Goal: Contribute content: Add original content to the website for others to see

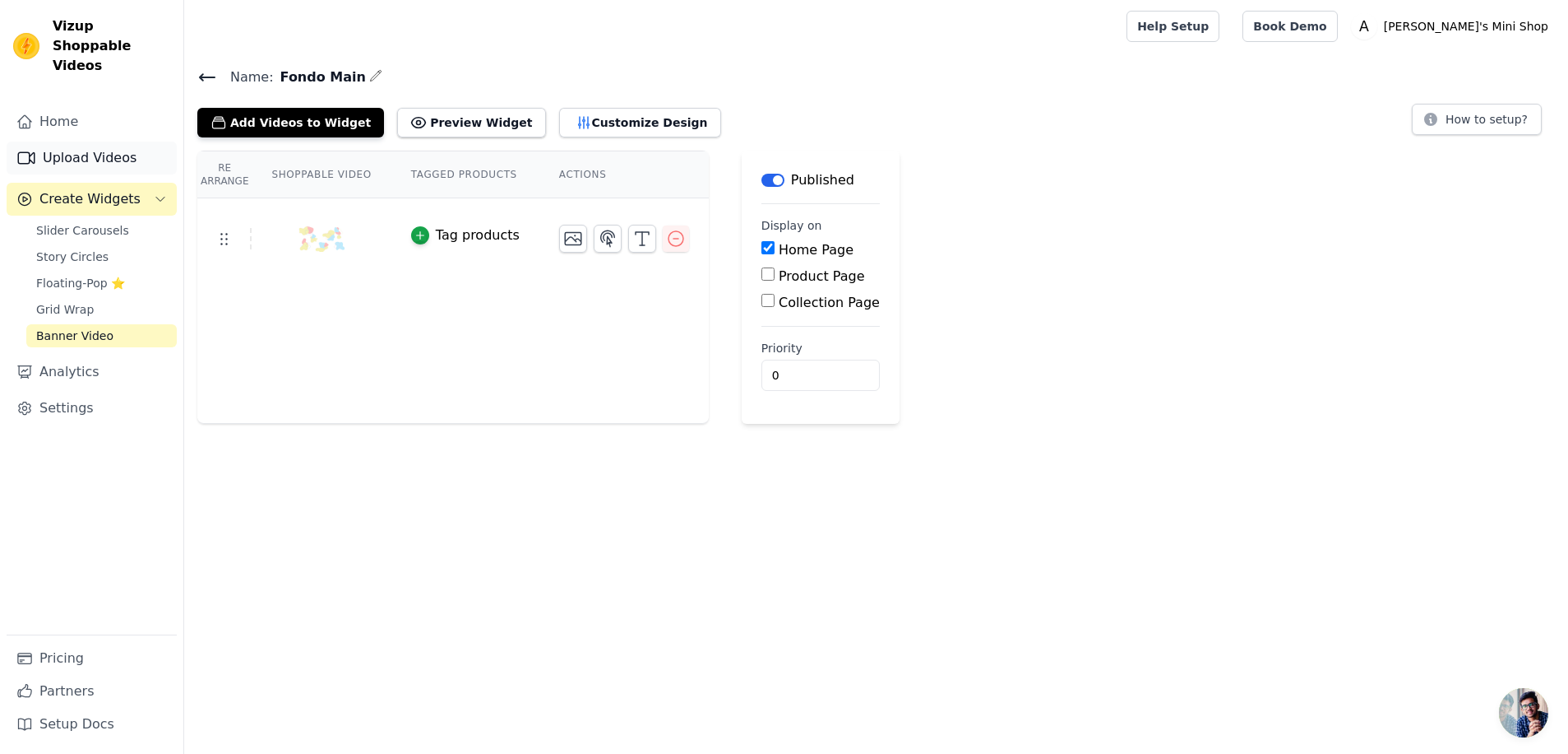
click at [89, 146] on link "Upload Videos" at bounding box center [92, 158] width 171 height 33
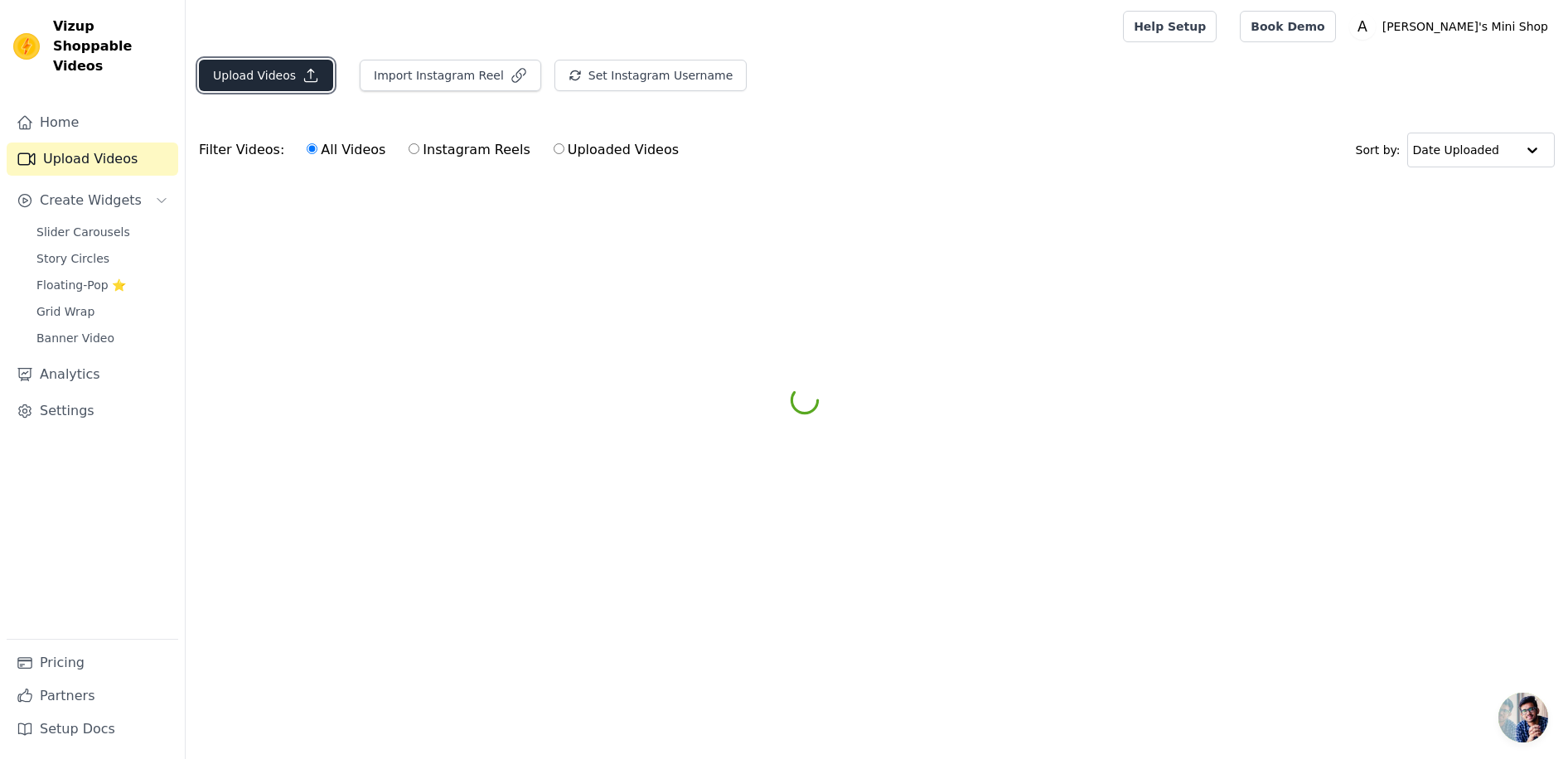
click at [245, 75] on button "Upload Videos" at bounding box center [266, 75] width 134 height 32
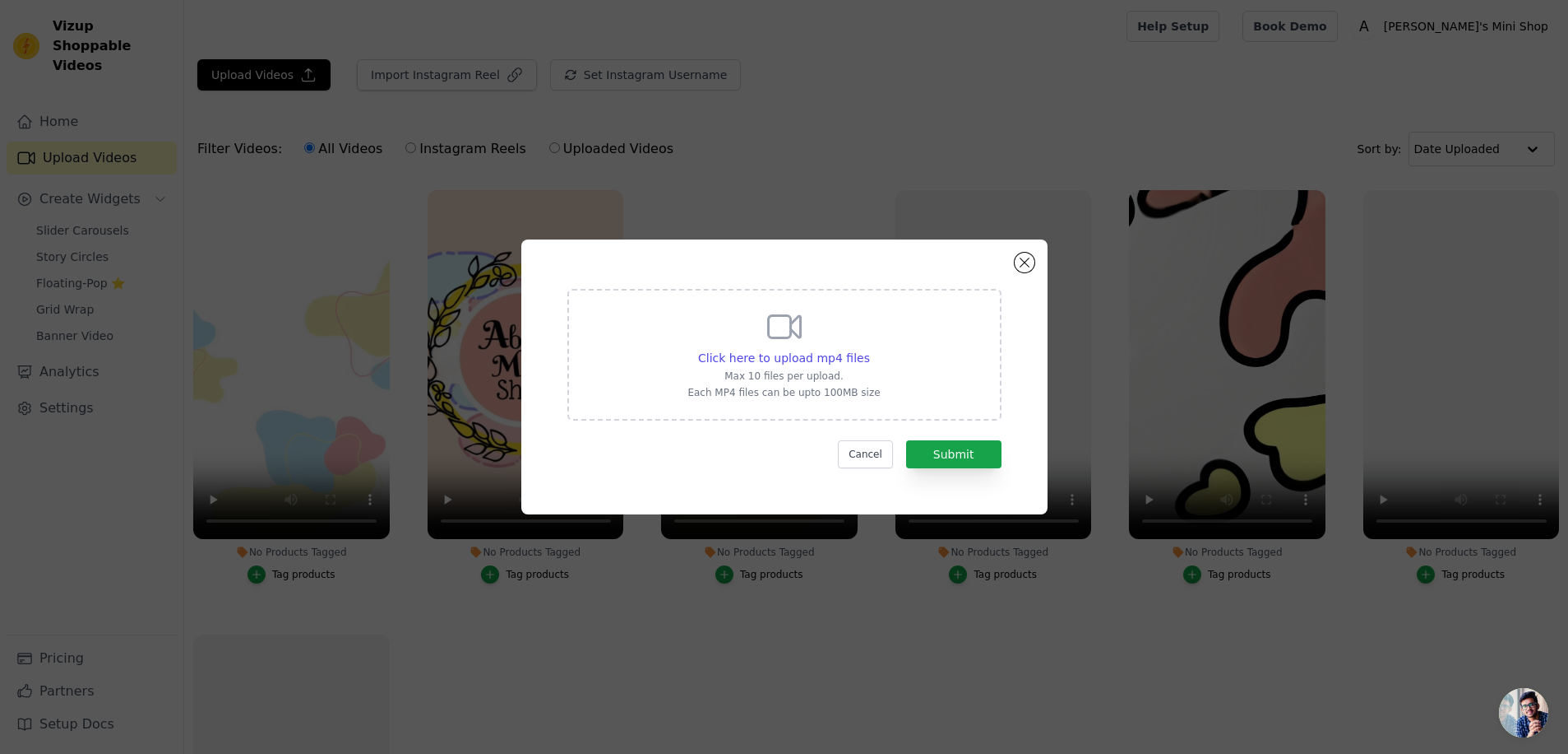
click at [1011, 273] on div "Click here to upload mp4 files Max 10 files per upload. Each MP4 files can be u…" at bounding box center [784, 377] width 467 height 216
click at [1020, 264] on button "Close modal" at bounding box center [1024, 263] width 20 height 20
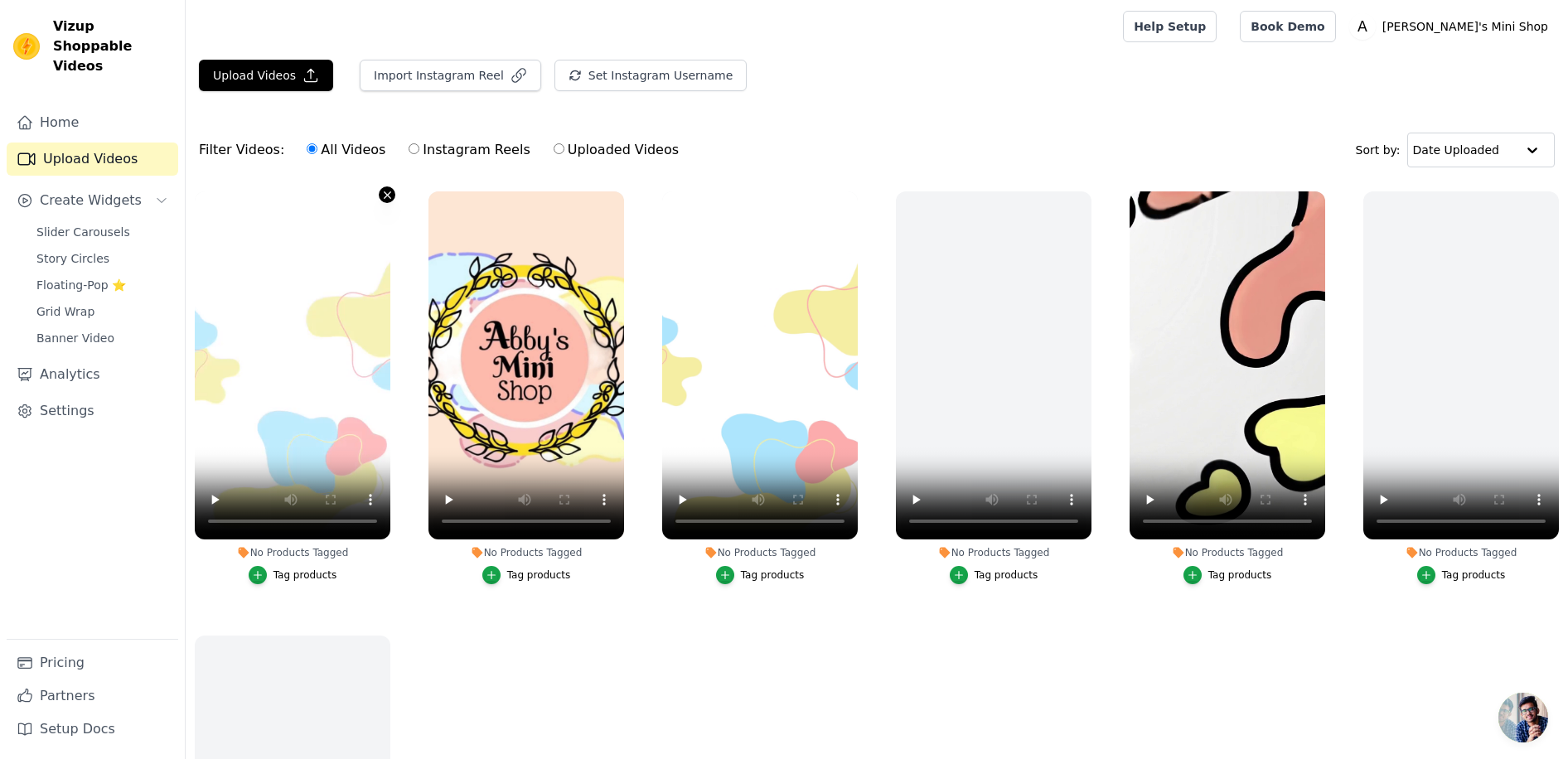
click at [383, 193] on icon "button" at bounding box center [386, 194] width 7 height 7
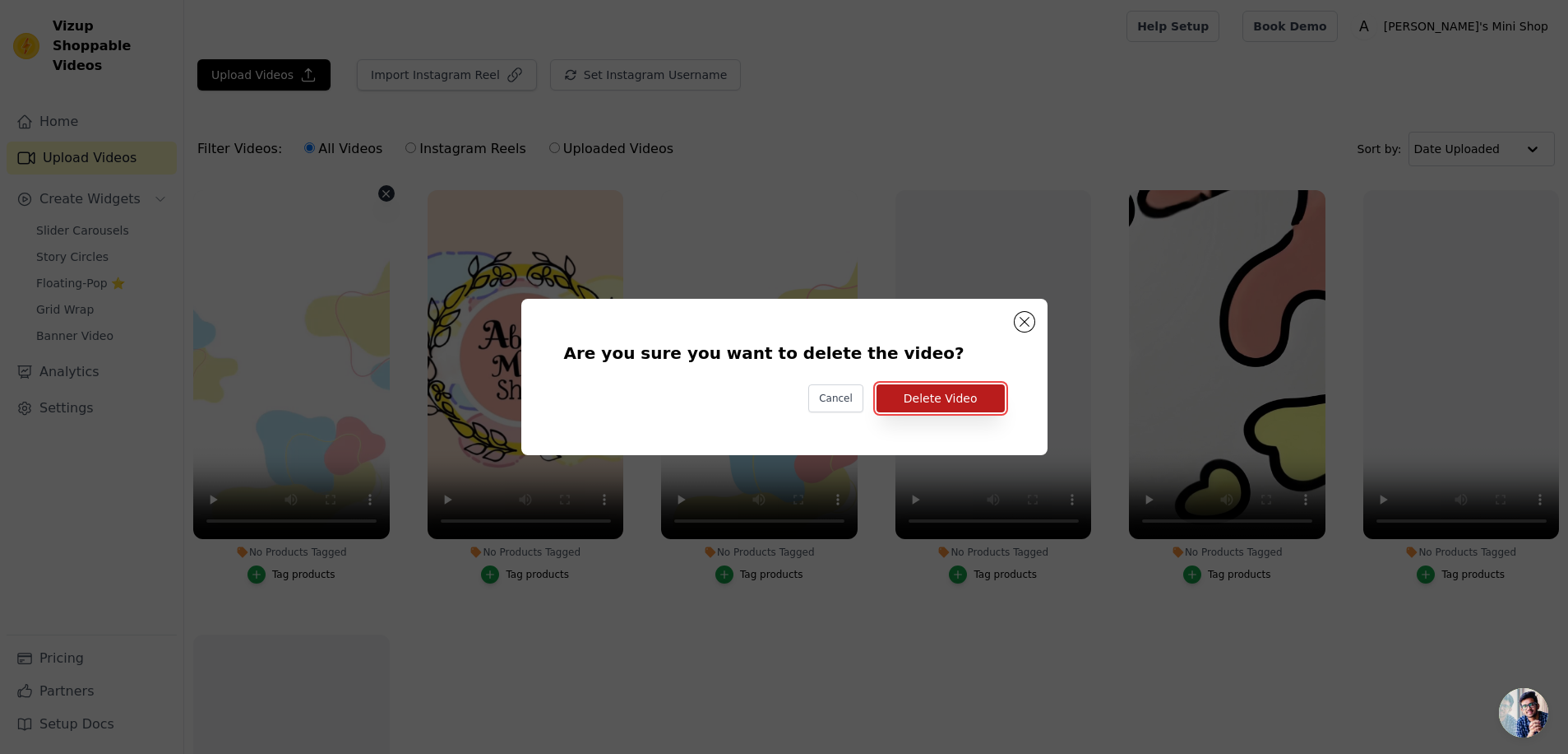
click at [953, 400] on button "Delete Video" at bounding box center [940, 398] width 128 height 28
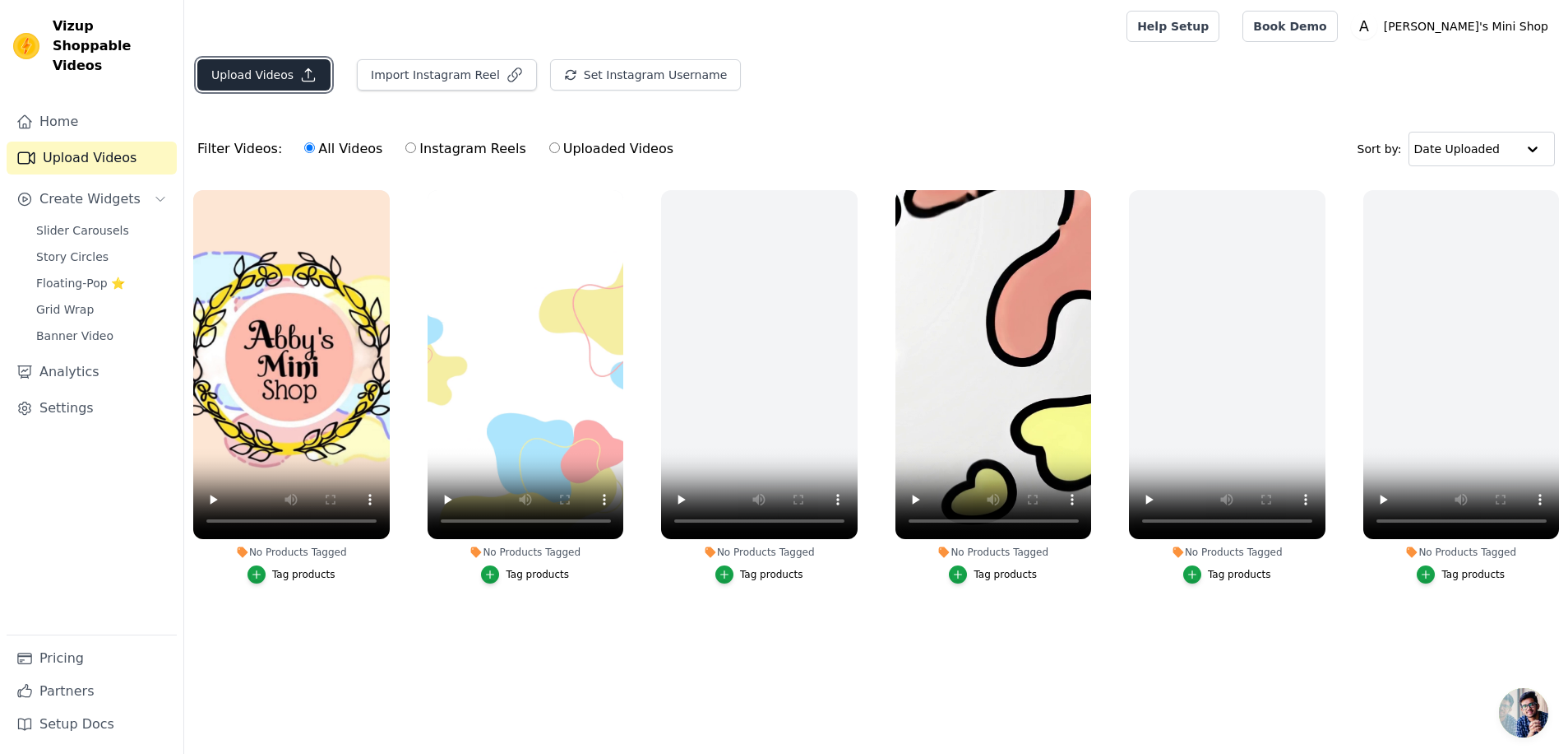
click at [278, 69] on button "Upload Videos" at bounding box center [264, 75] width 133 height 31
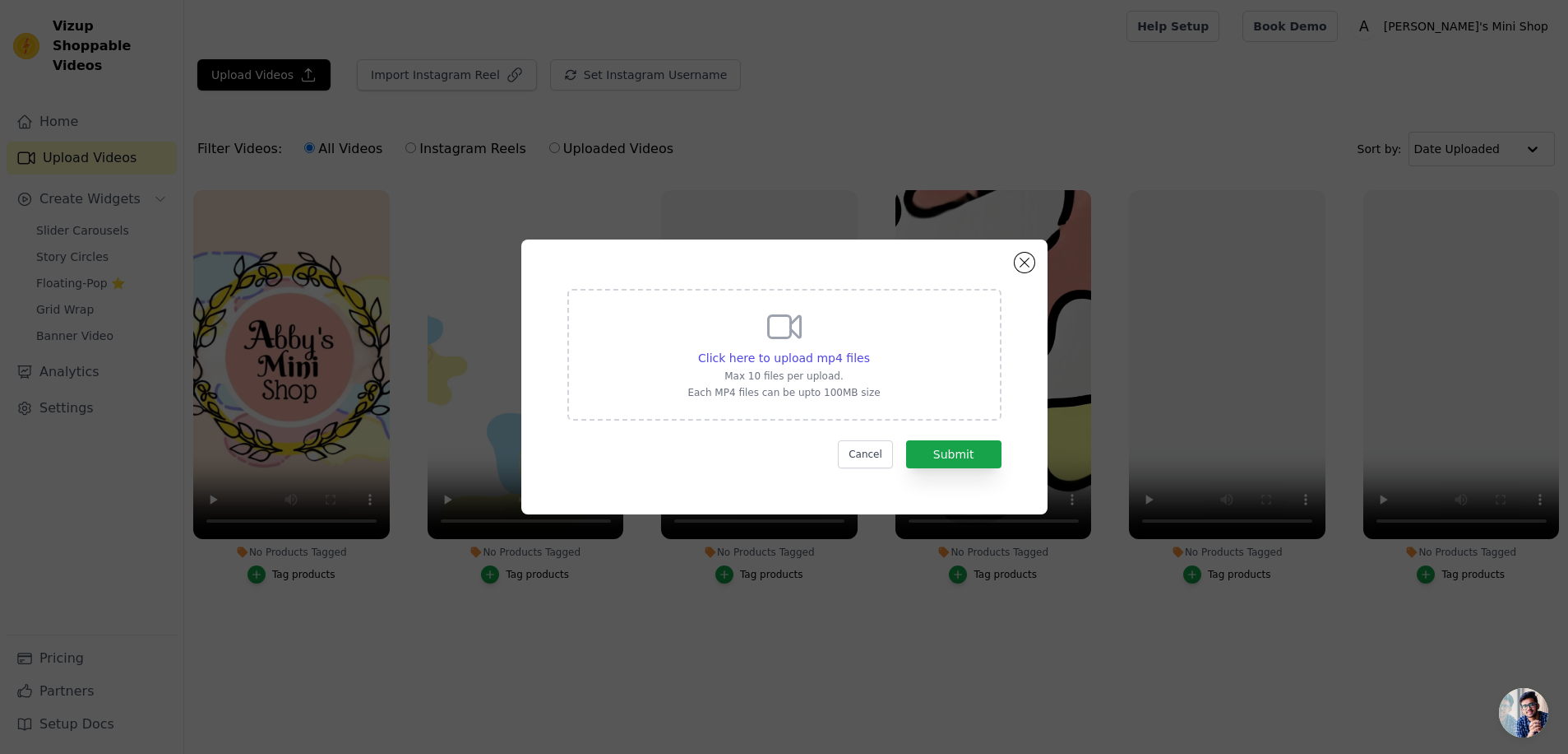
click at [771, 340] on icon at bounding box center [784, 327] width 39 height 39
click at [869, 349] on input "Click here to upload mp4 files Max 10 files per upload. Each MP4 files can be u…" at bounding box center [869, 349] width 1 height 1
type input "C:\fakepath\9f2ec8ef-b308-49e4-89f1-2b88ec66a854.mp4"
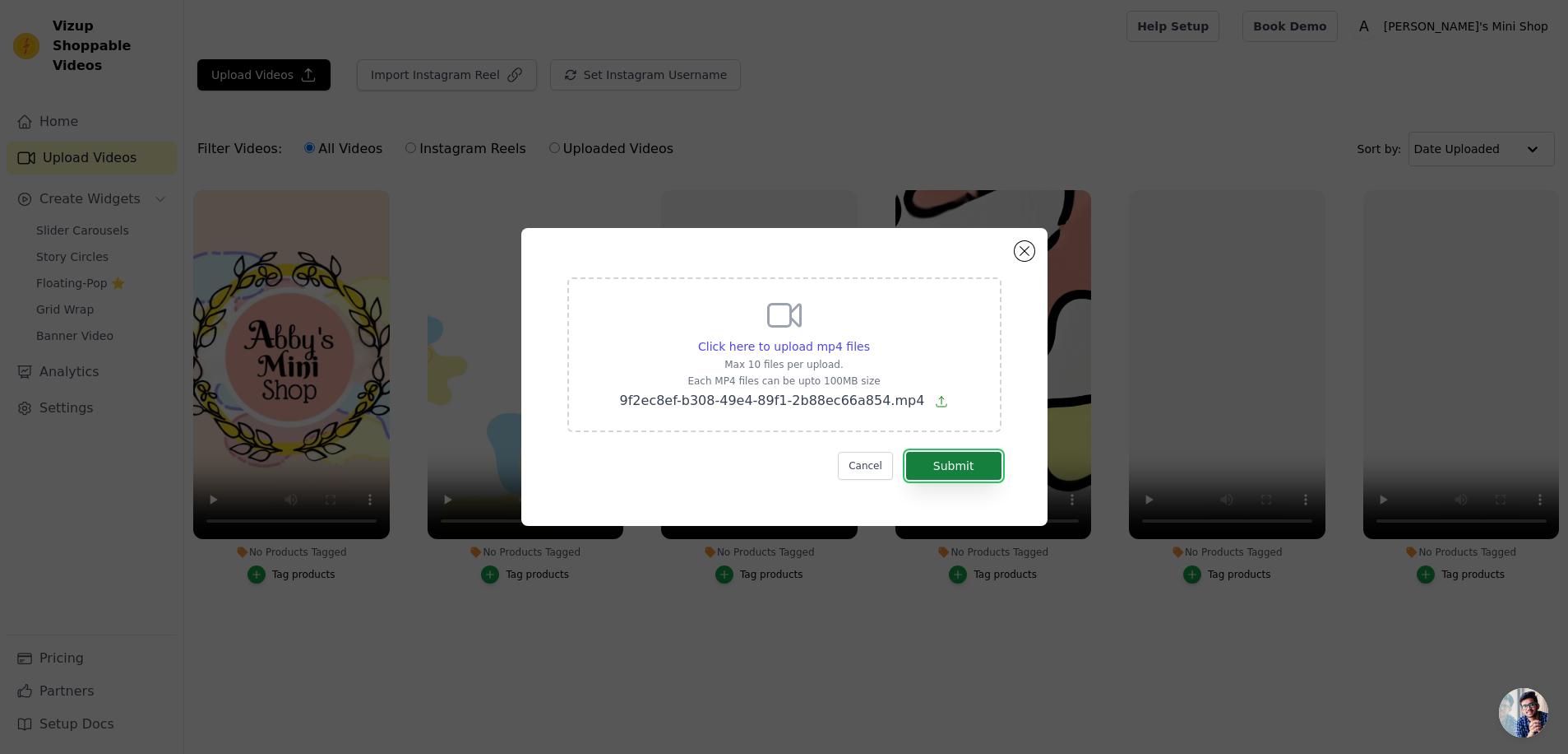
click at [949, 458] on button "Submit" at bounding box center [954, 466] width 95 height 28
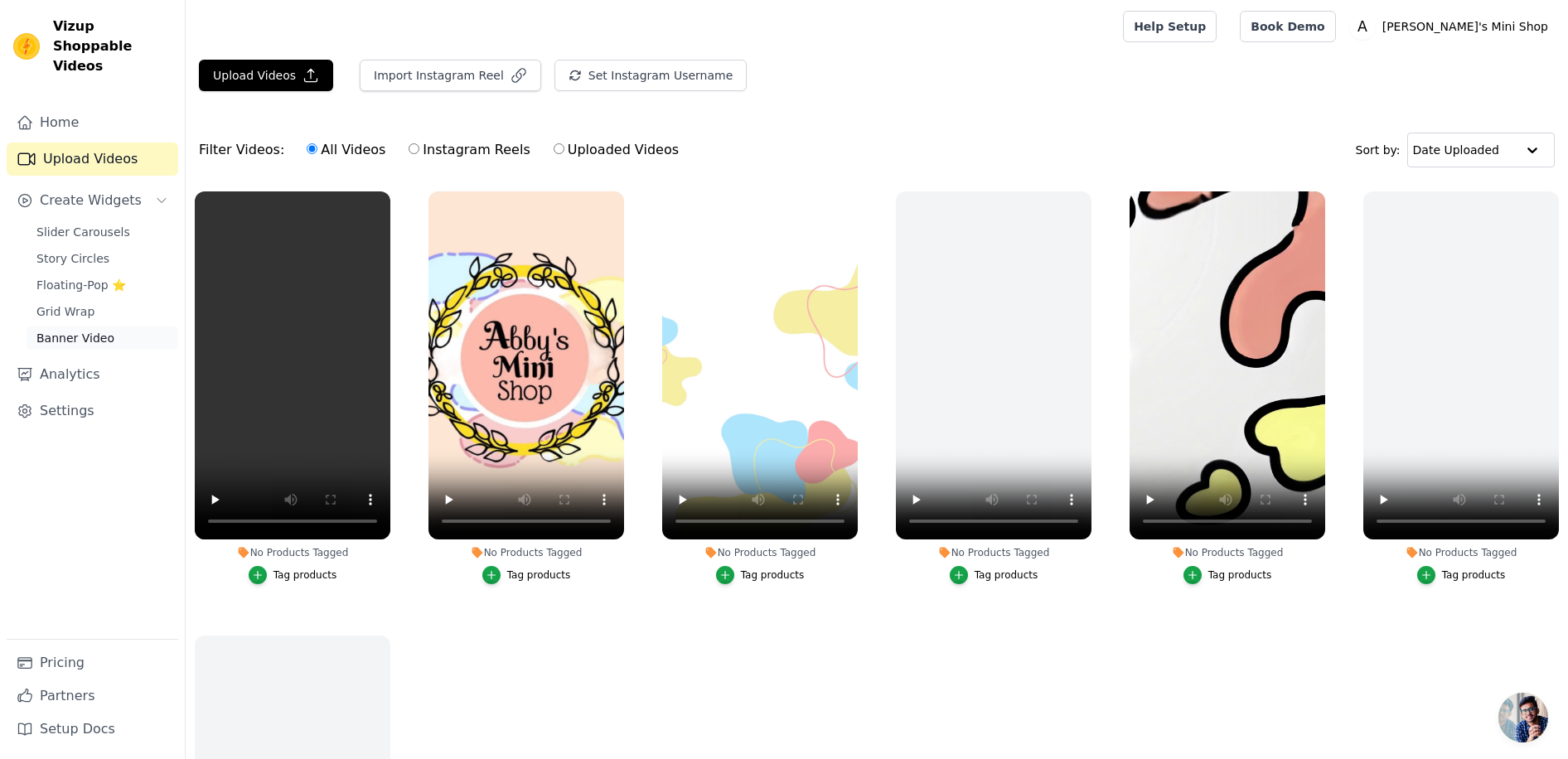
click at [73, 330] on span "Banner Video" at bounding box center [75, 338] width 78 height 17
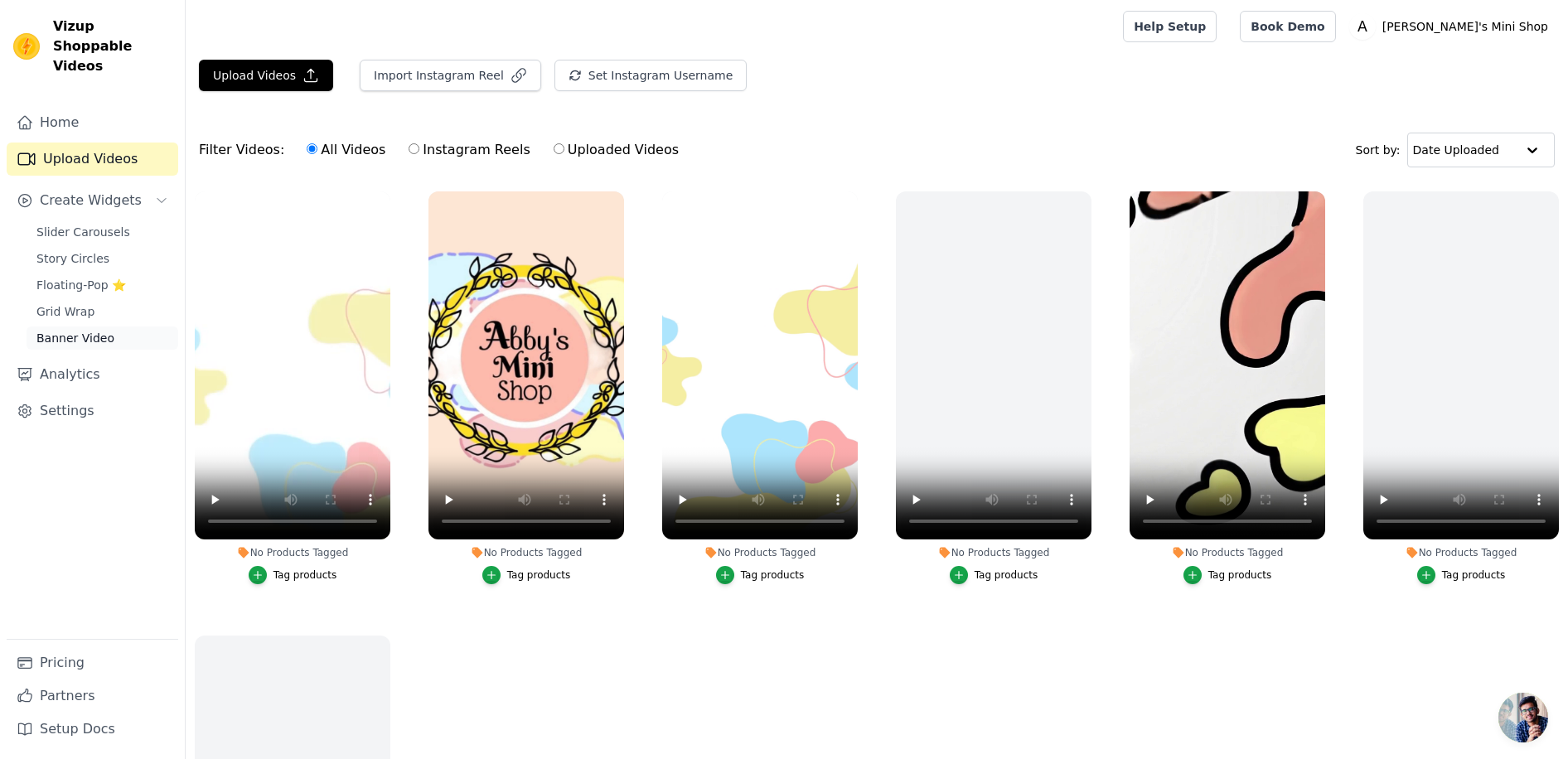
click at [52, 330] on span "Banner Video" at bounding box center [75, 338] width 78 height 17
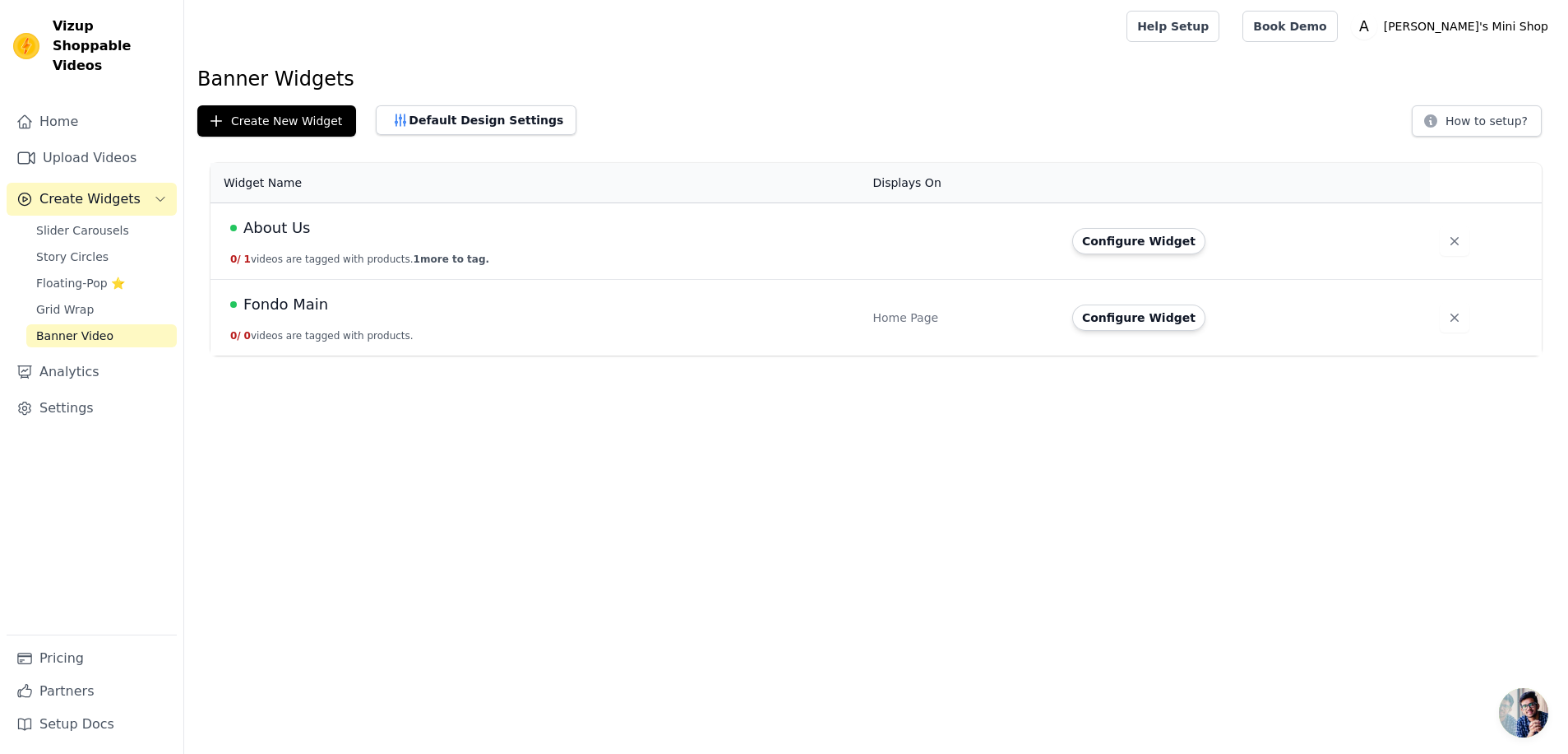
click at [355, 315] on div "Fondo Main" at bounding box center [542, 304] width 623 height 23
click at [282, 295] on span "Fondo Main" at bounding box center [285, 304] width 84 height 23
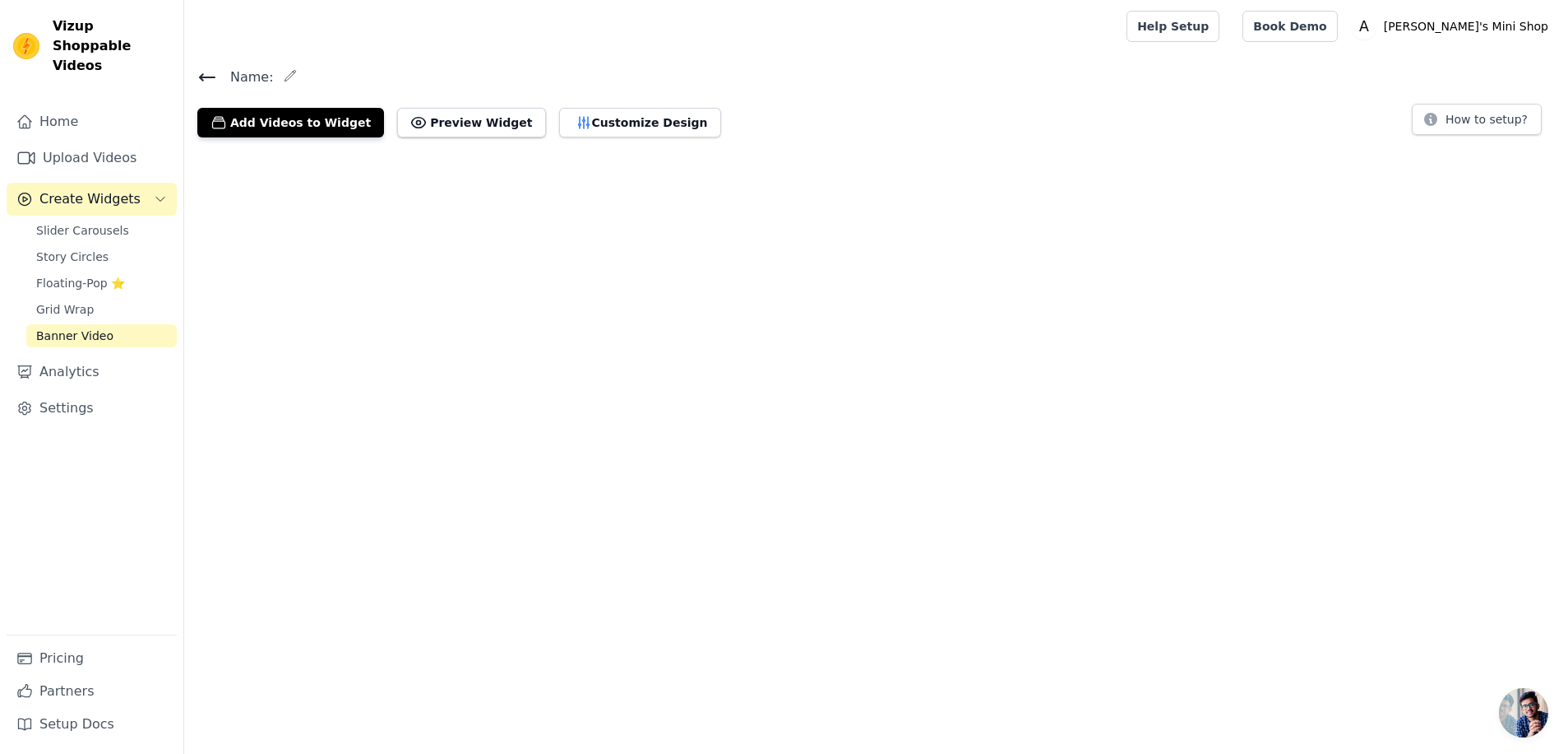
click at [283, 151] on html "Vizup Shoppable Videos Home Upload Videos Create Widgets Slider Carousels Story…" at bounding box center [784, 75] width 1568 height 151
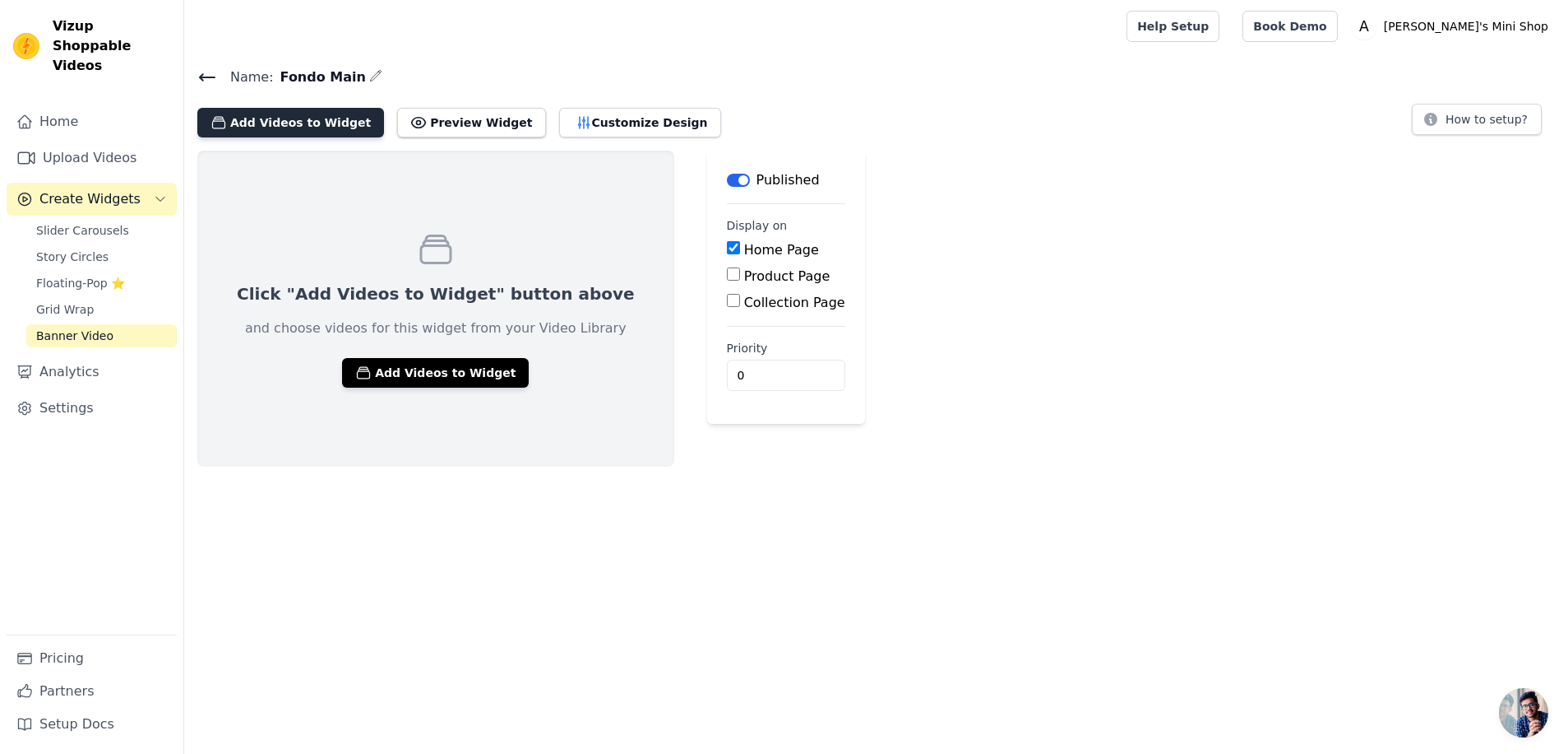
click at [309, 121] on button "Add Videos to Widget" at bounding box center [290, 123] width 186 height 29
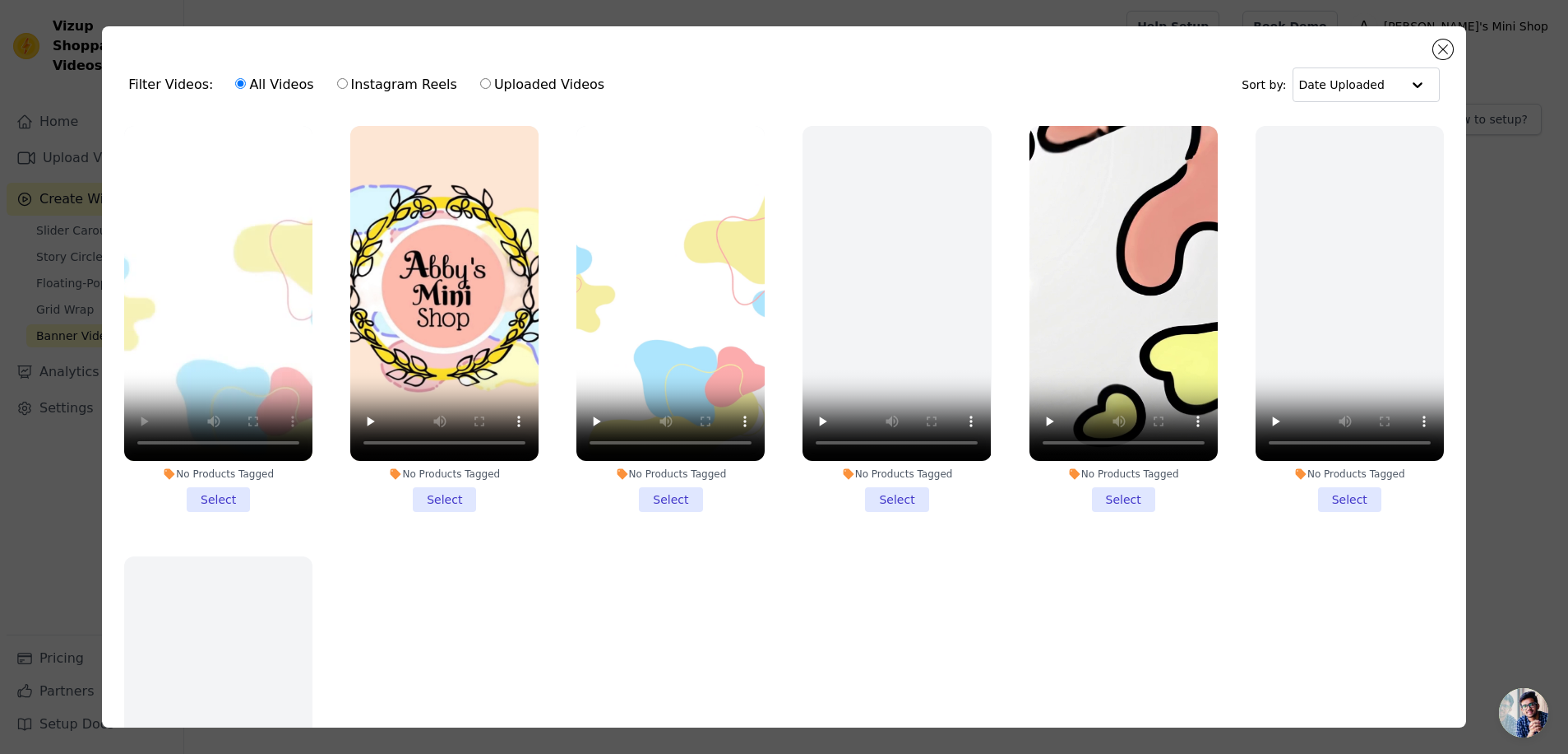
click at [223, 490] on li "No Products Tagged Select" at bounding box center [219, 319] width 188 height 386
click at [0, 0] on input "No Products Tagged Select" at bounding box center [0, 0] width 0 height 0
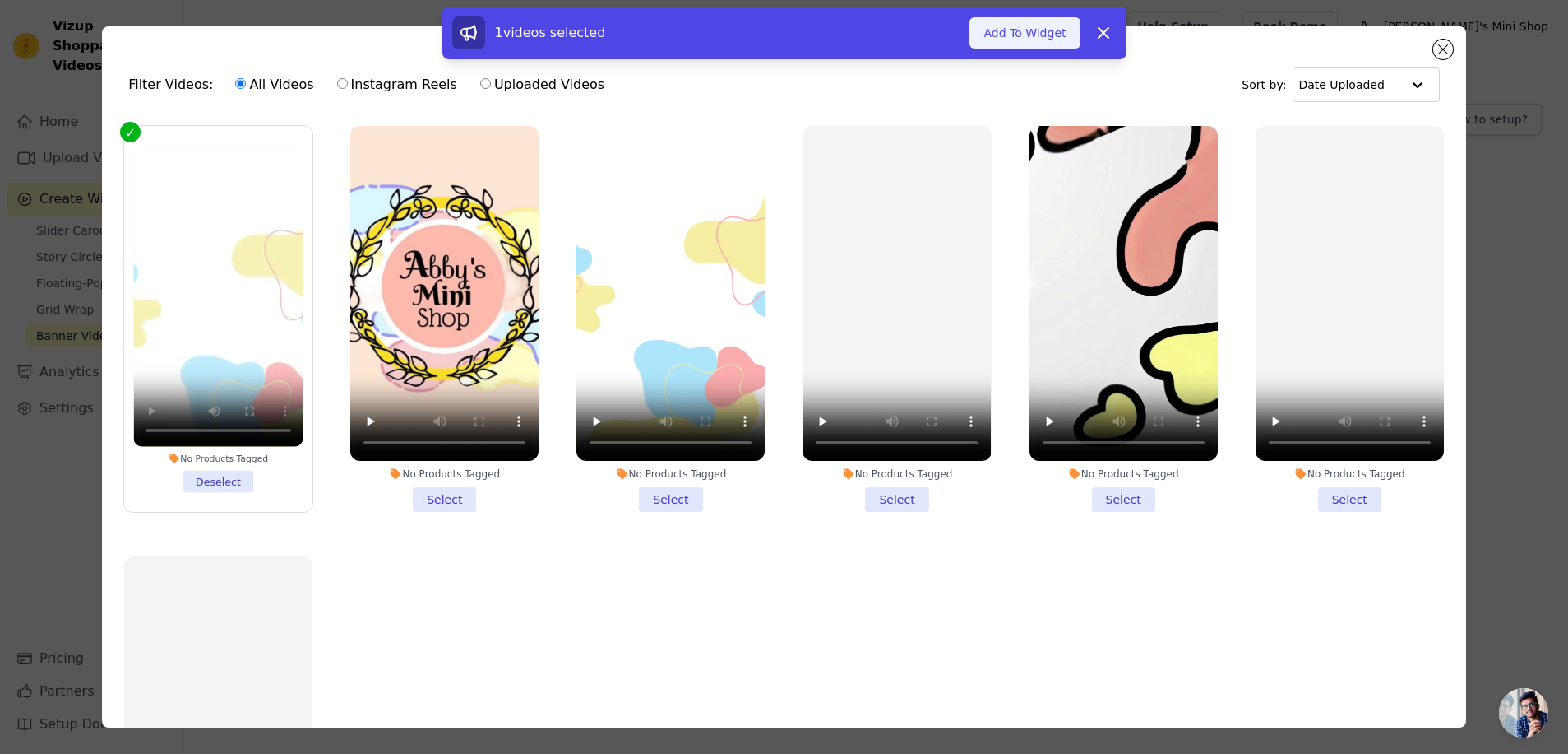
click at [986, 25] on button "Add To Widget" at bounding box center [1024, 33] width 110 height 31
